Goal: Book appointment/travel/reservation

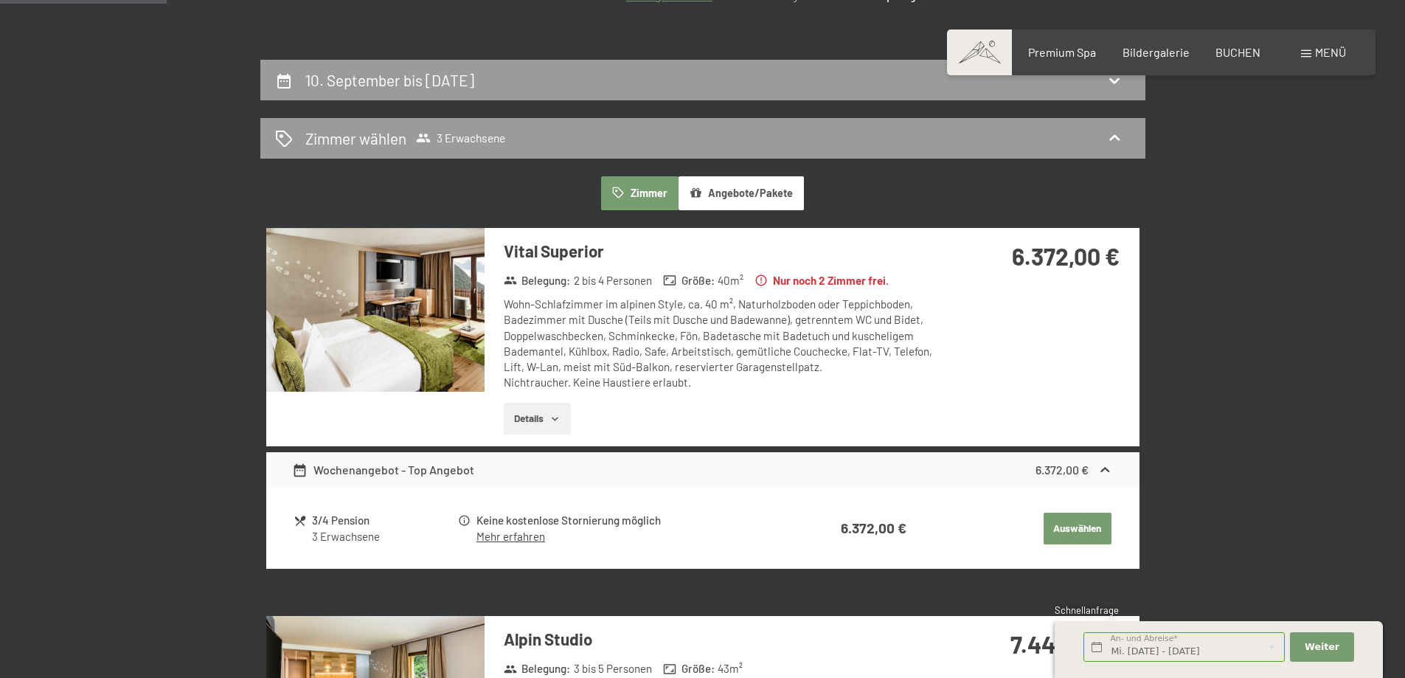
scroll to position [295, 0]
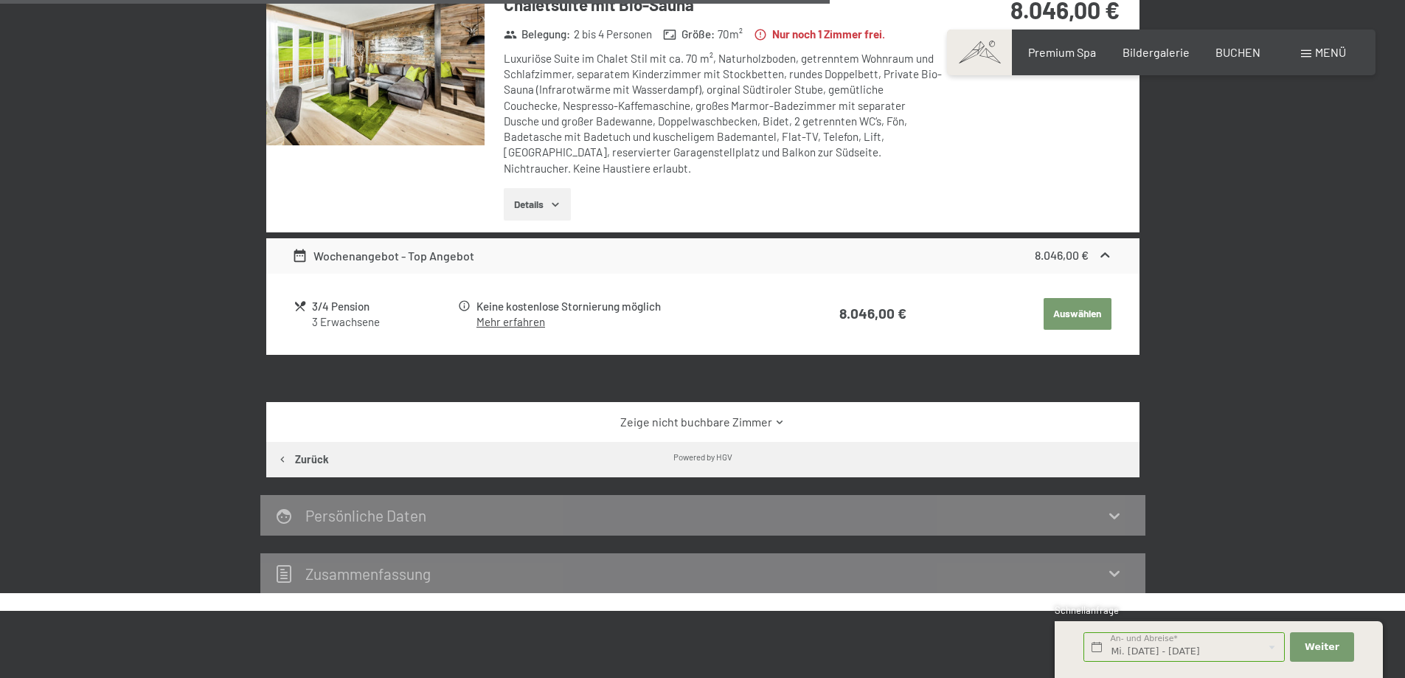
scroll to position [1338, 0]
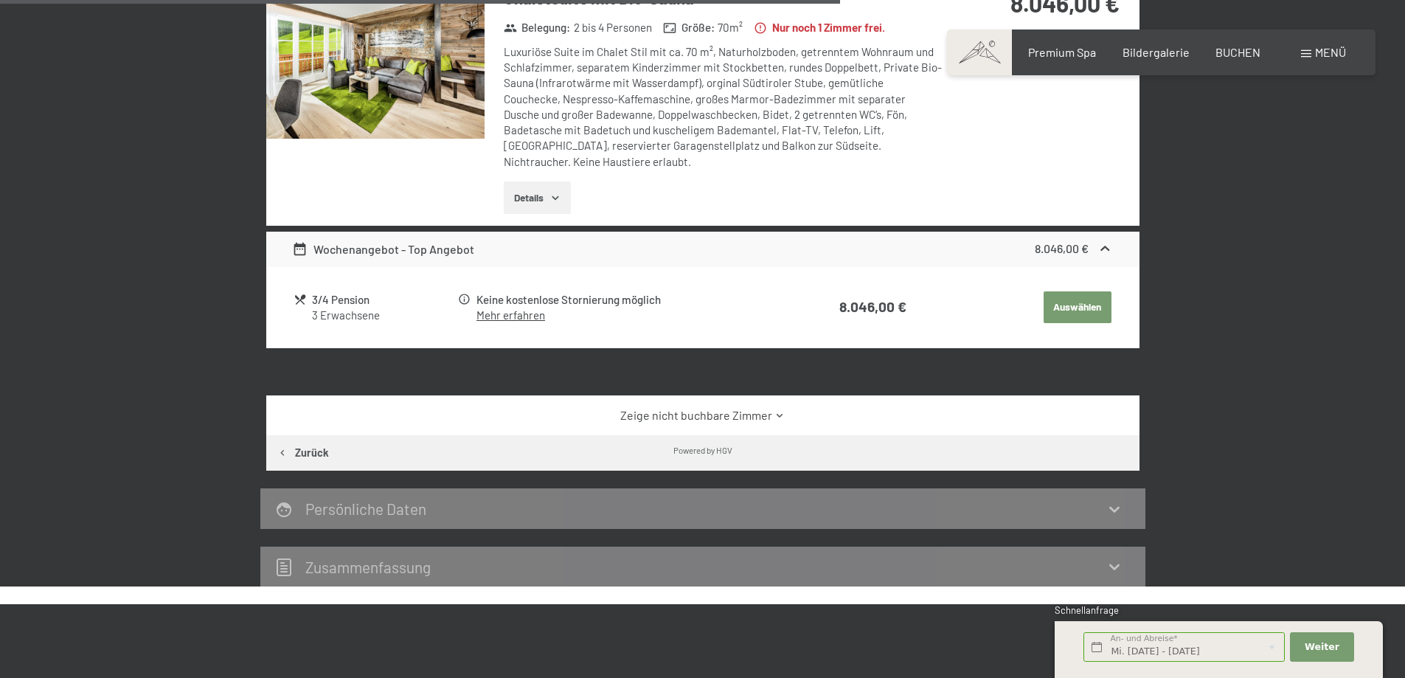
click at [778, 410] on icon at bounding box center [780, 415] width 11 height 11
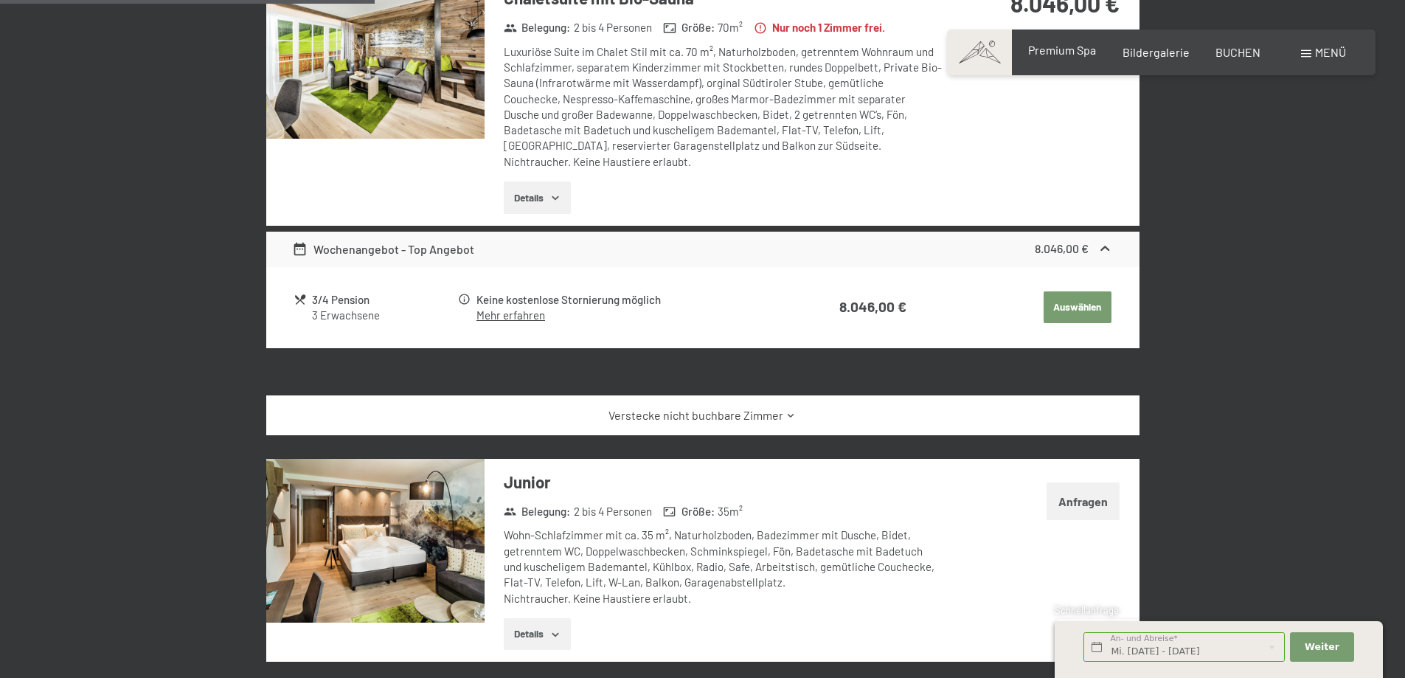
click at [1064, 51] on span "Premium Spa" at bounding box center [1062, 50] width 68 height 14
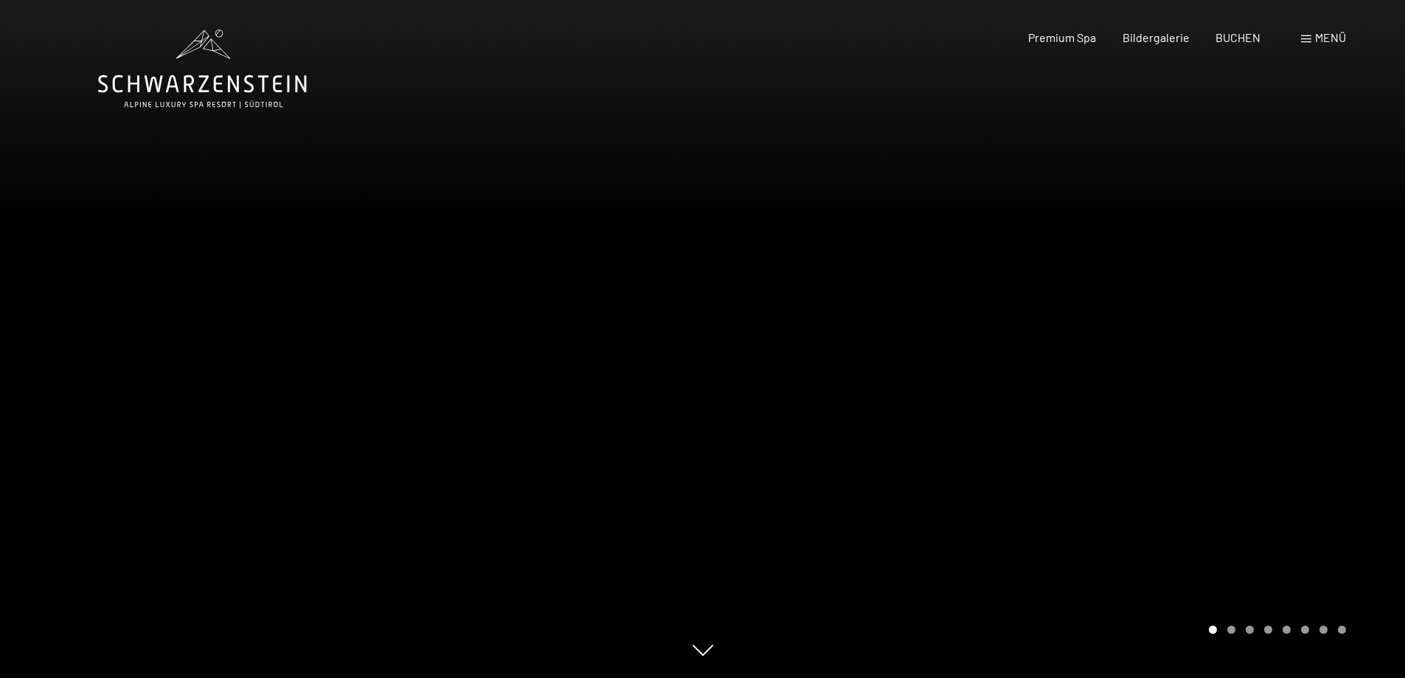
click at [1319, 328] on div at bounding box center [1054, 339] width 703 height 678
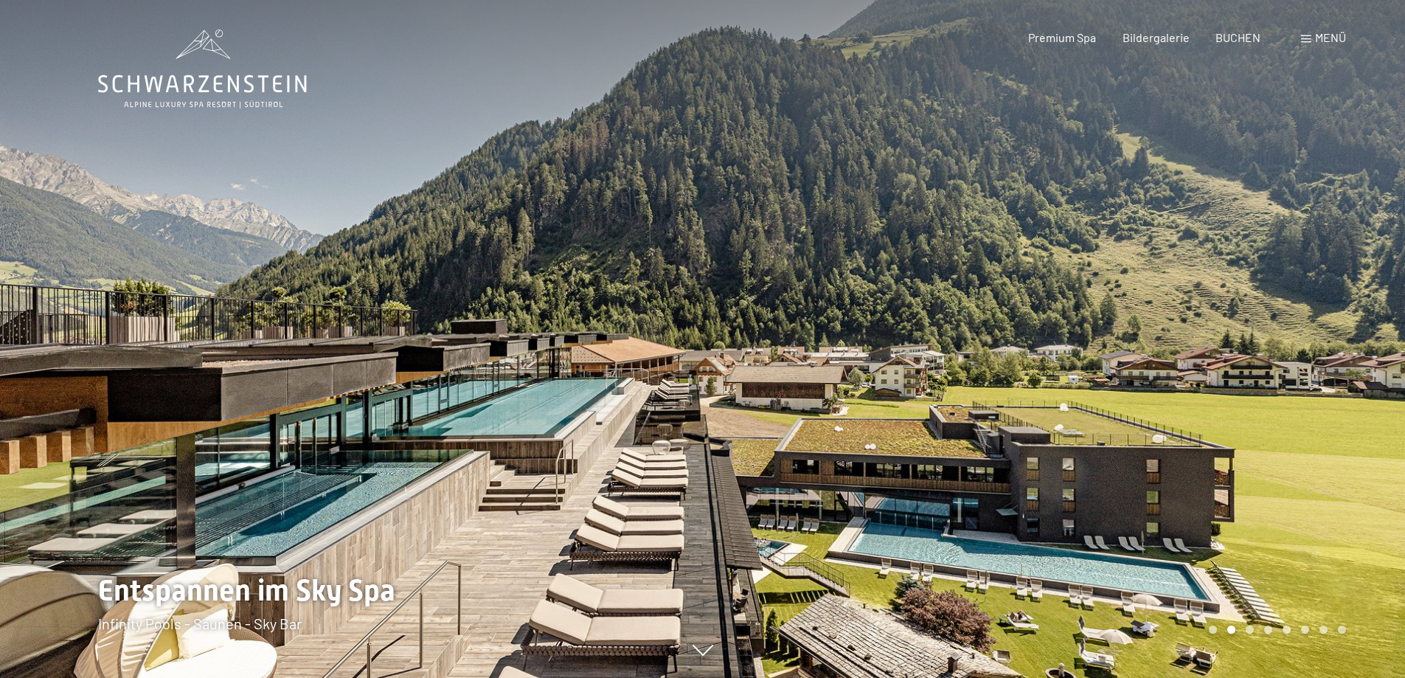
click at [1324, 328] on div at bounding box center [1054, 339] width 703 height 678
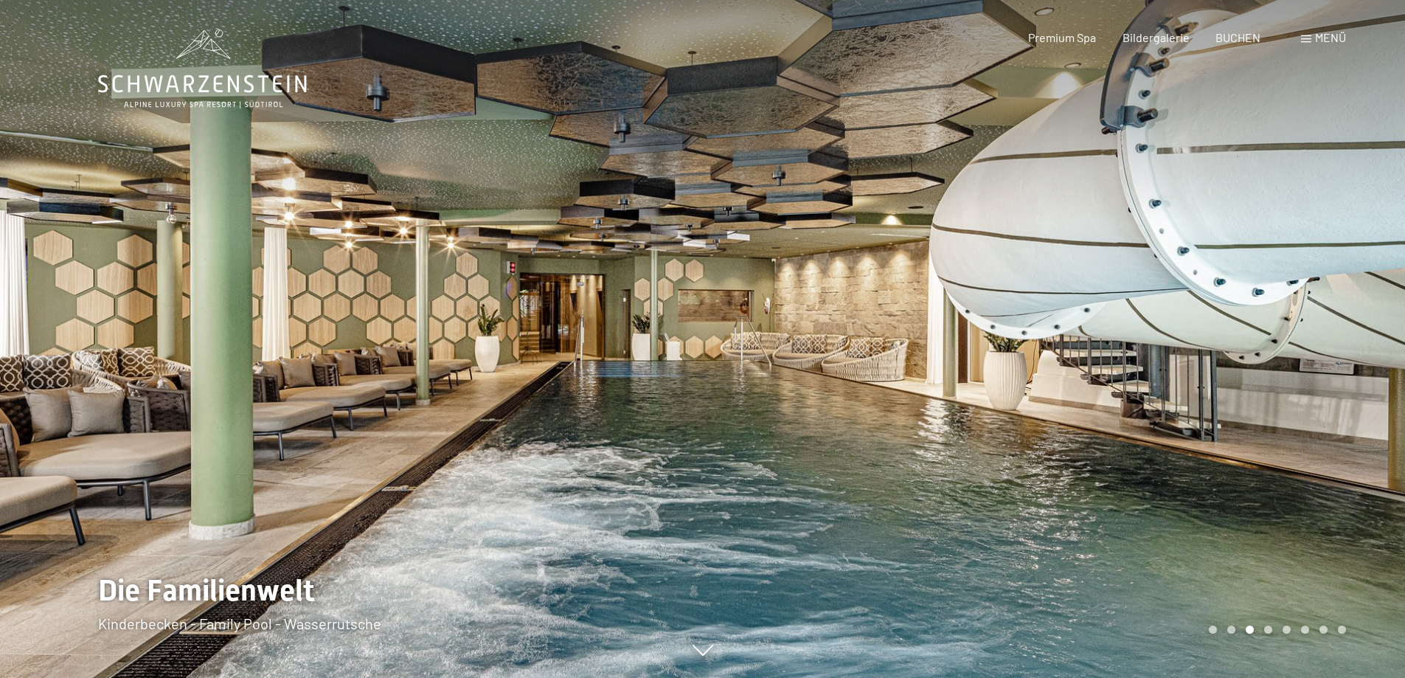
click at [1324, 328] on div at bounding box center [1054, 339] width 703 height 678
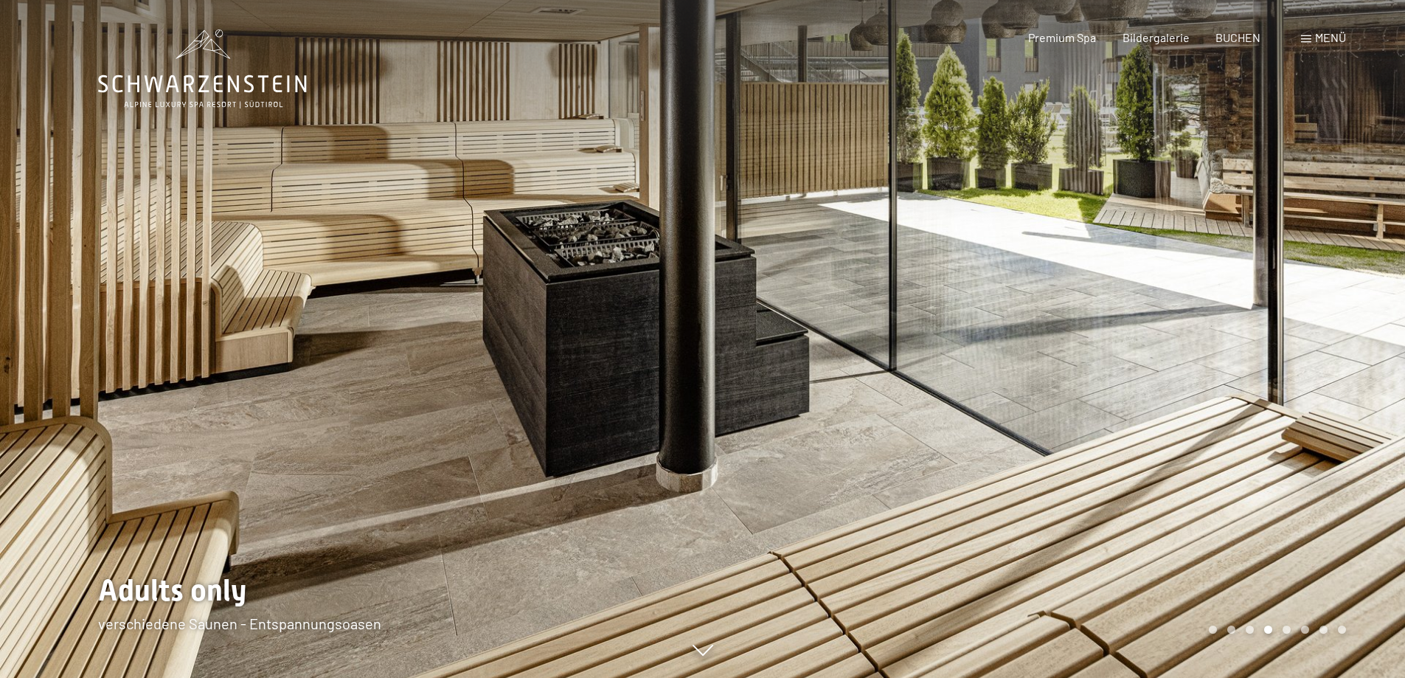
click at [1324, 328] on div at bounding box center [1054, 339] width 703 height 678
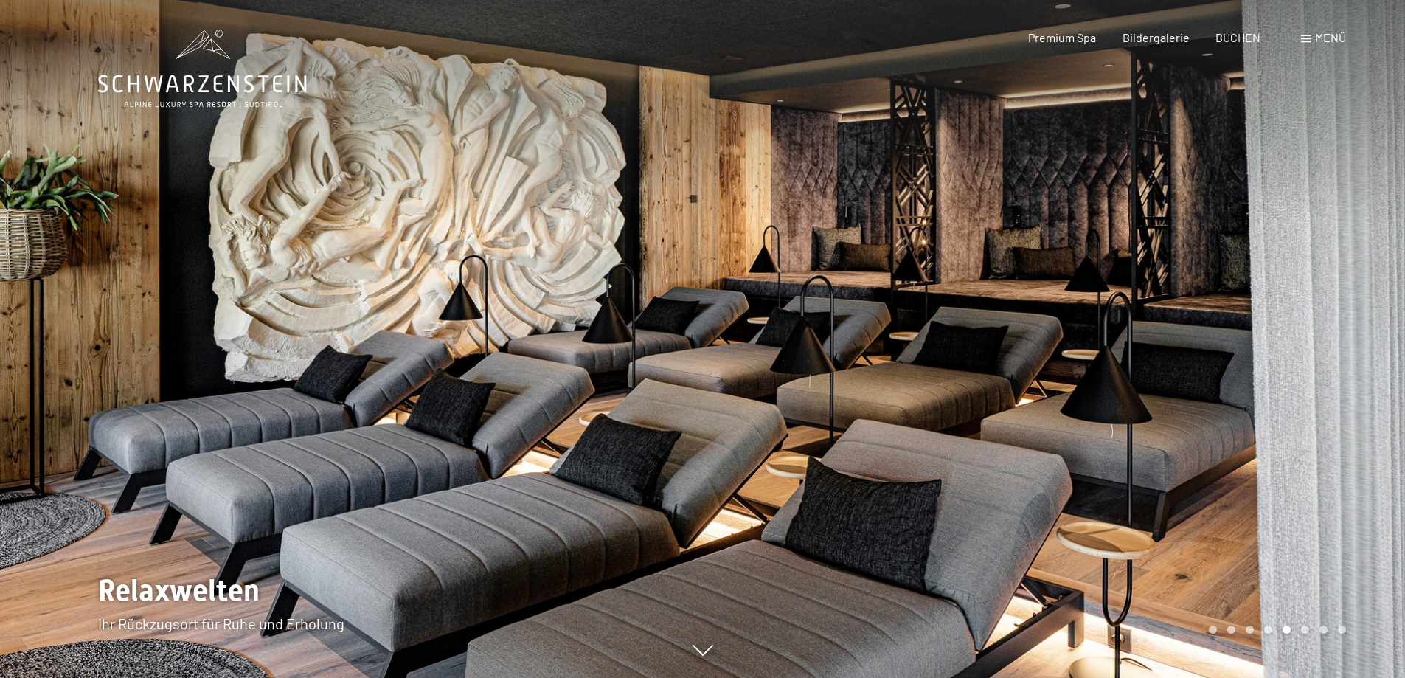
click at [1324, 328] on div at bounding box center [1054, 339] width 703 height 678
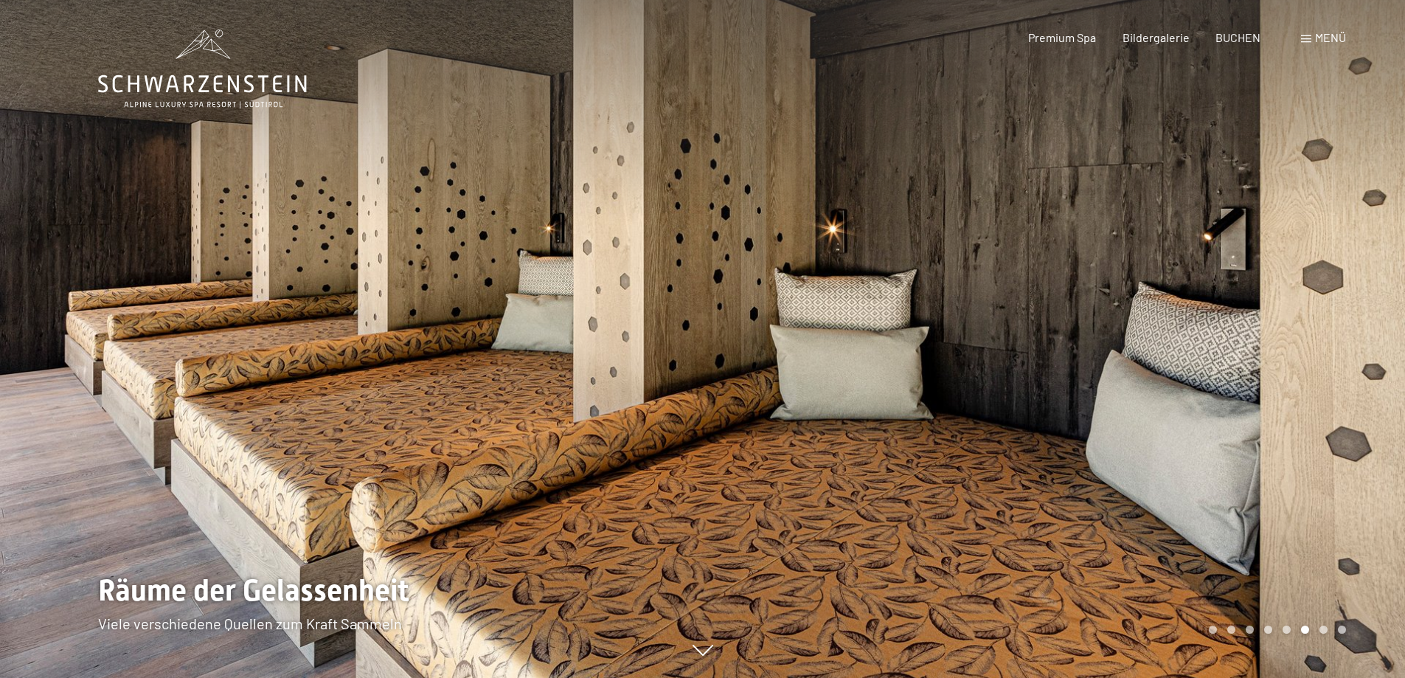
click at [1324, 328] on div at bounding box center [1054, 339] width 703 height 678
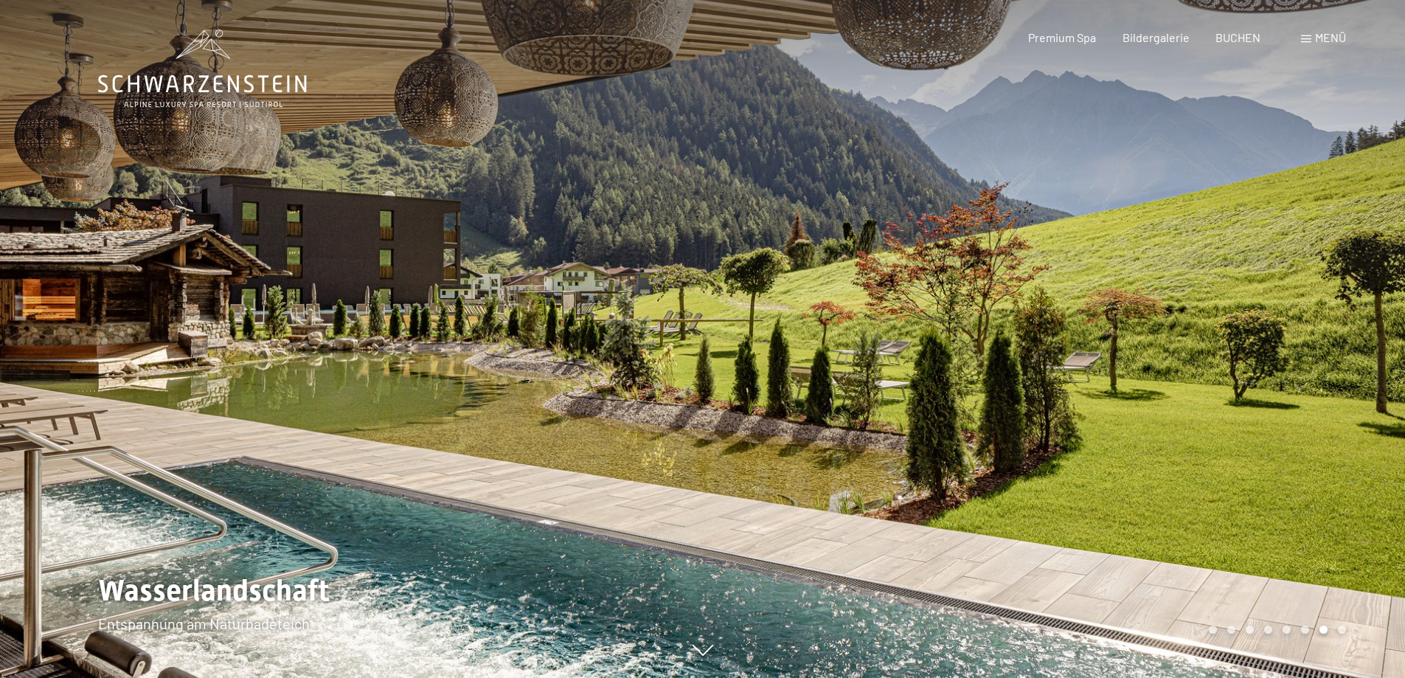
click at [1324, 328] on div at bounding box center [1054, 339] width 703 height 678
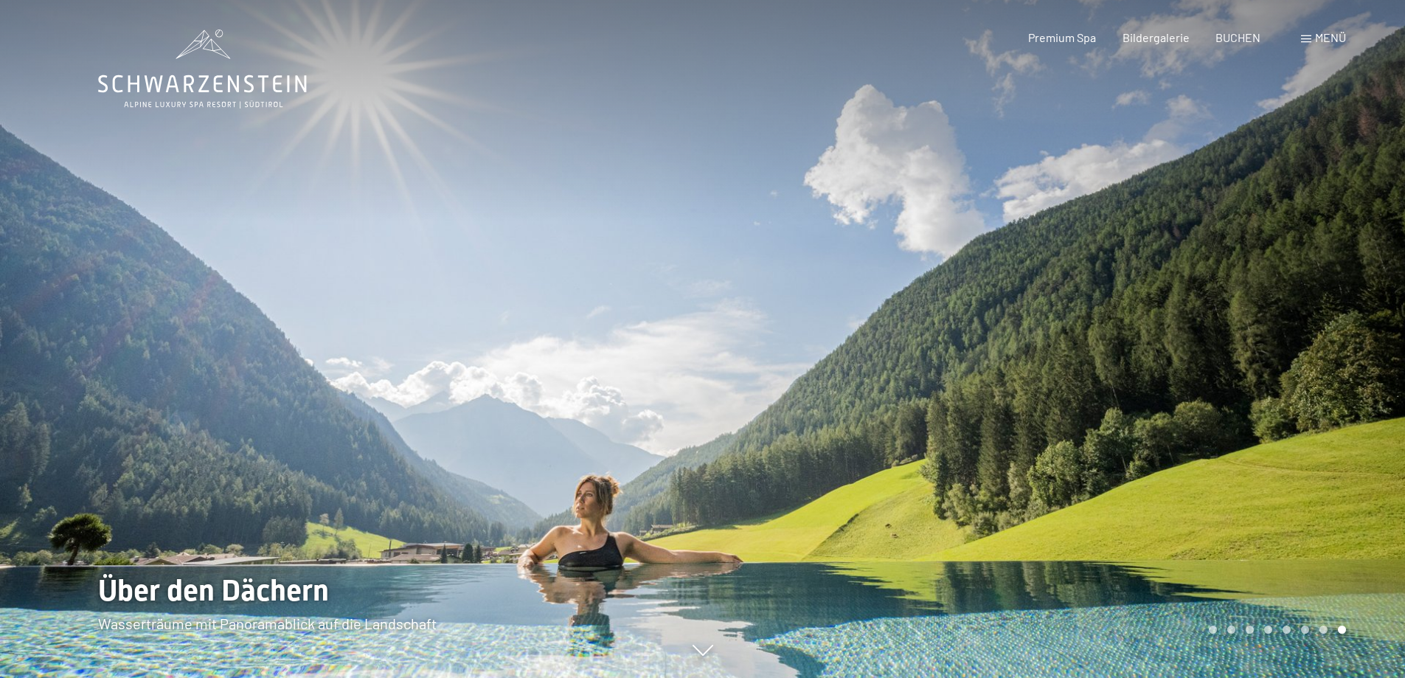
click at [1324, 328] on div at bounding box center [1054, 339] width 703 height 678
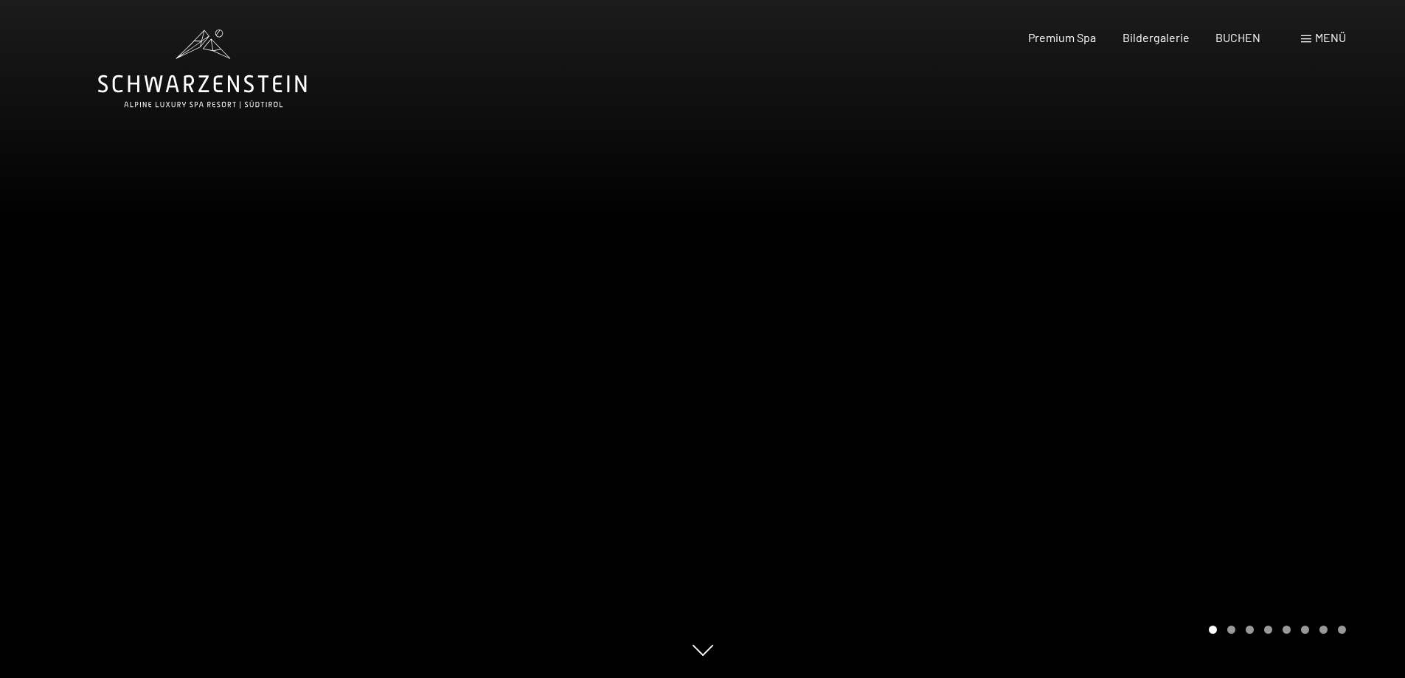
click at [1324, 328] on div at bounding box center [1054, 339] width 703 height 678
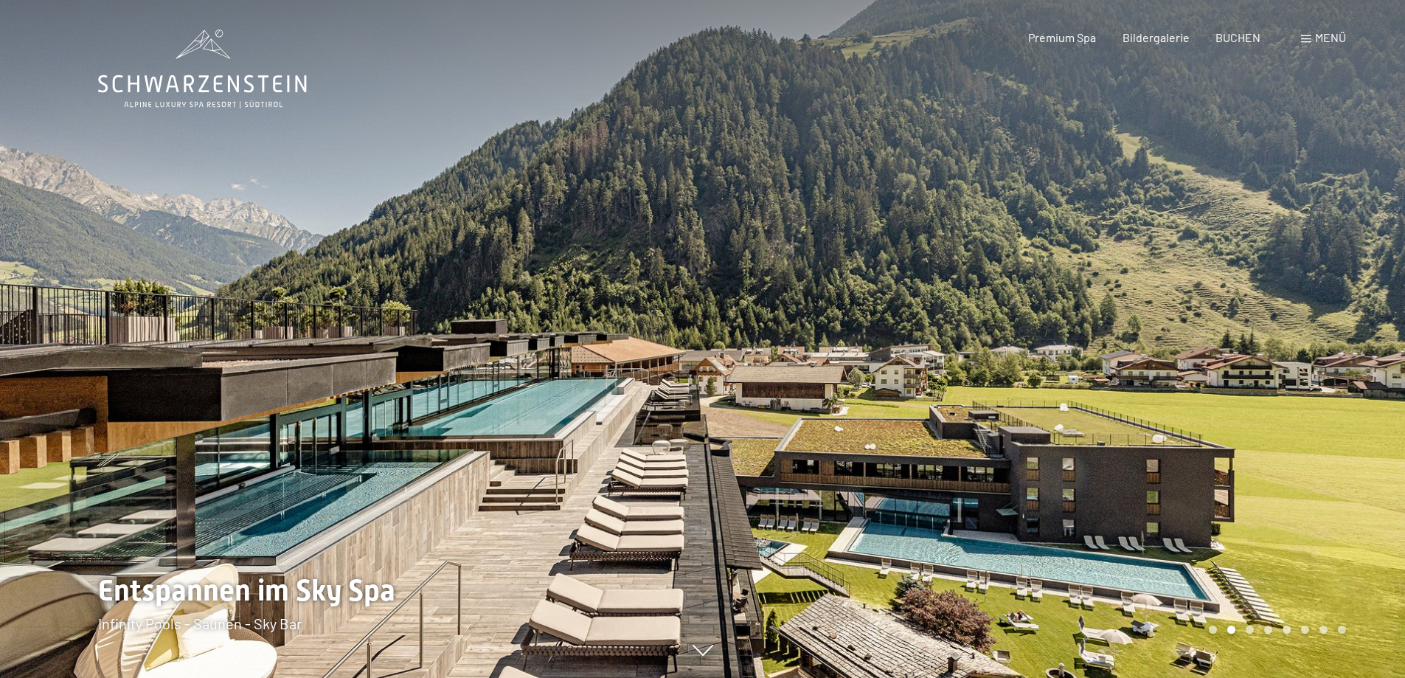
click at [1326, 38] on span "Menü" at bounding box center [1330, 37] width 31 height 14
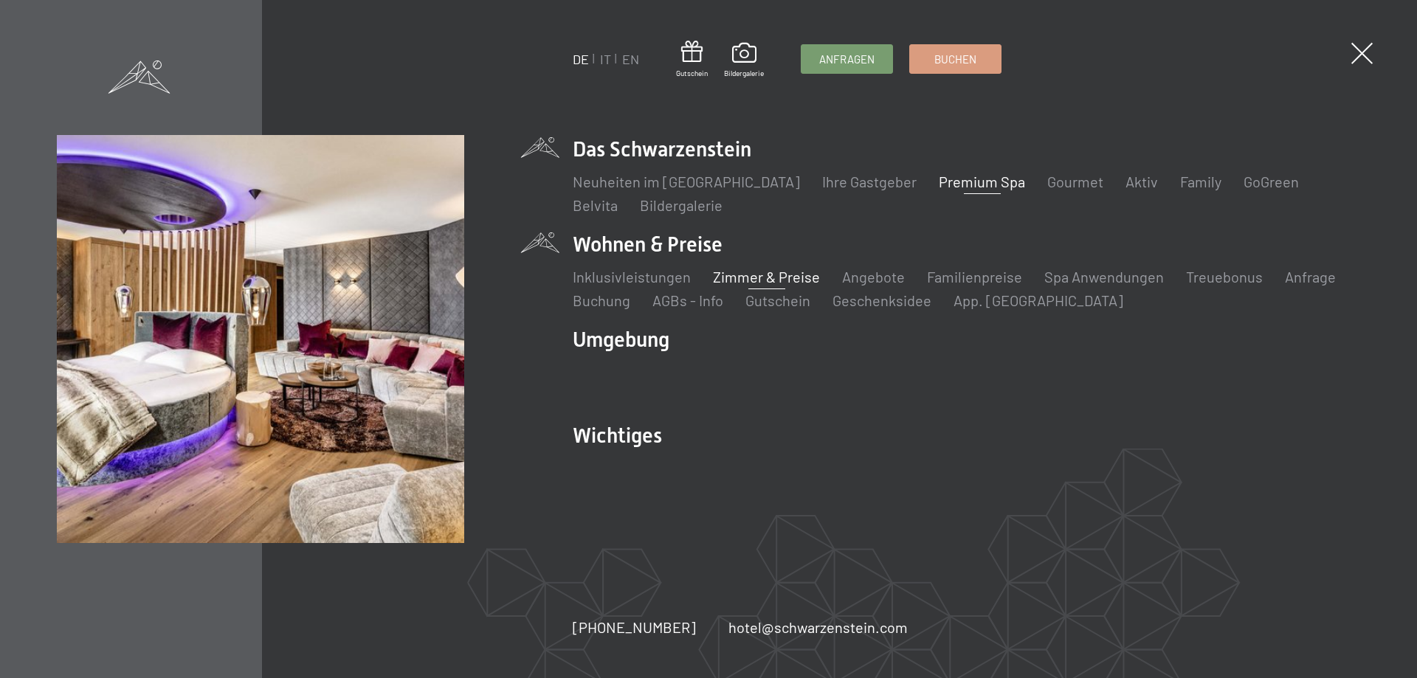
click at [755, 274] on link "Zimmer & Preise" at bounding box center [766, 277] width 107 height 18
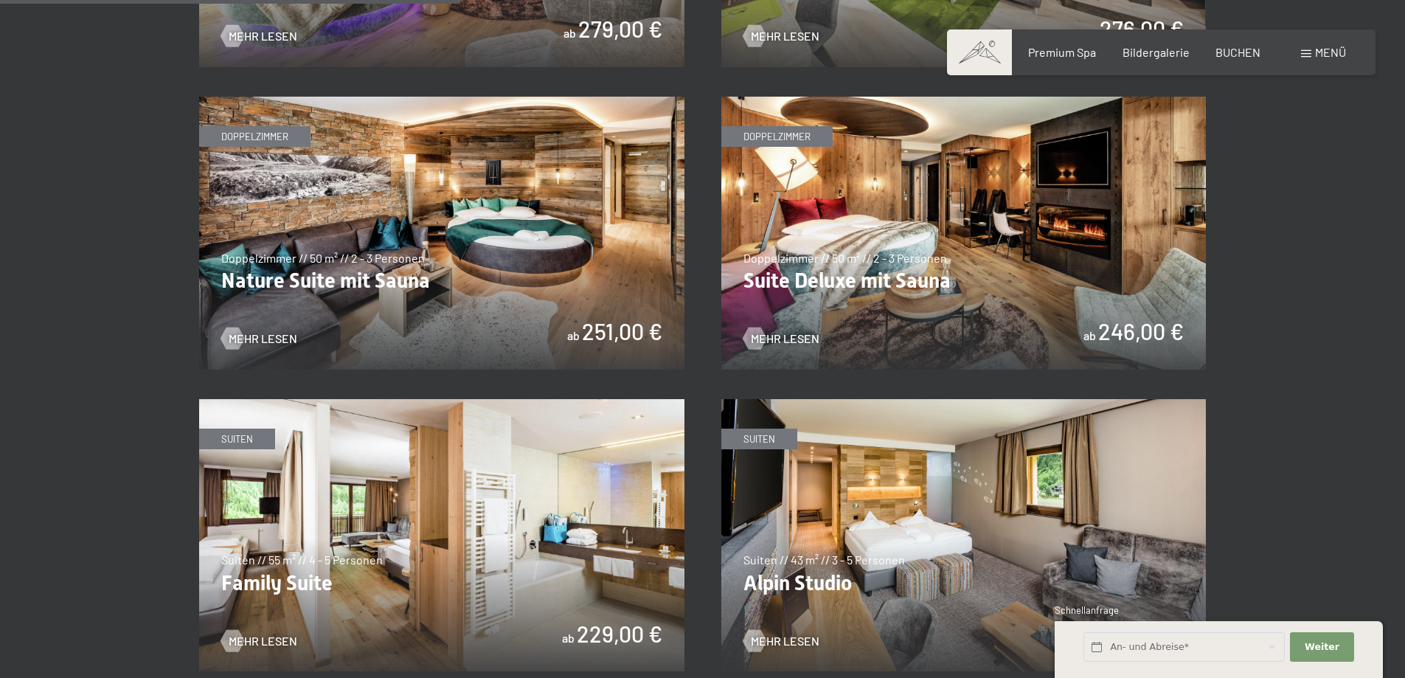
scroll to position [1483, 0]
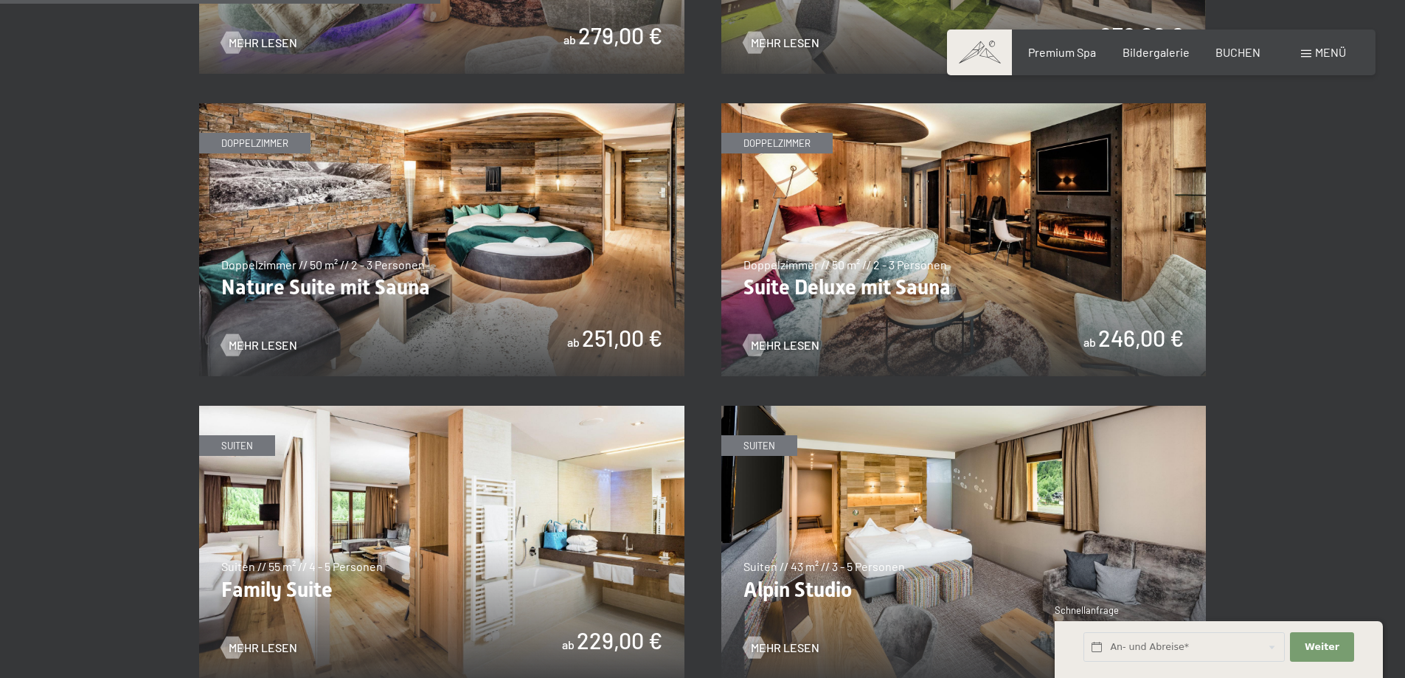
click at [436, 328] on img at bounding box center [441, 239] width 485 height 273
